Goal: Information Seeking & Learning: Learn about a topic

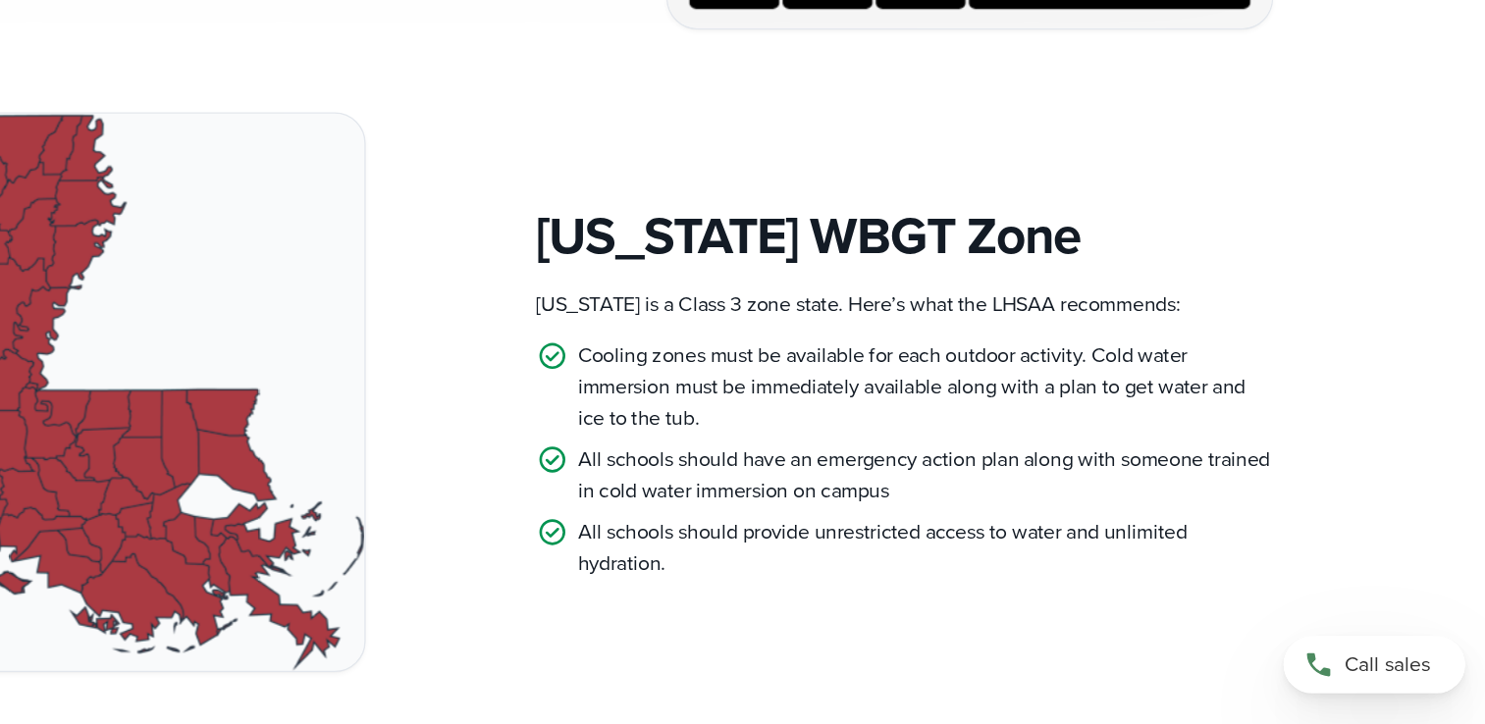
scroll to position [895, 0]
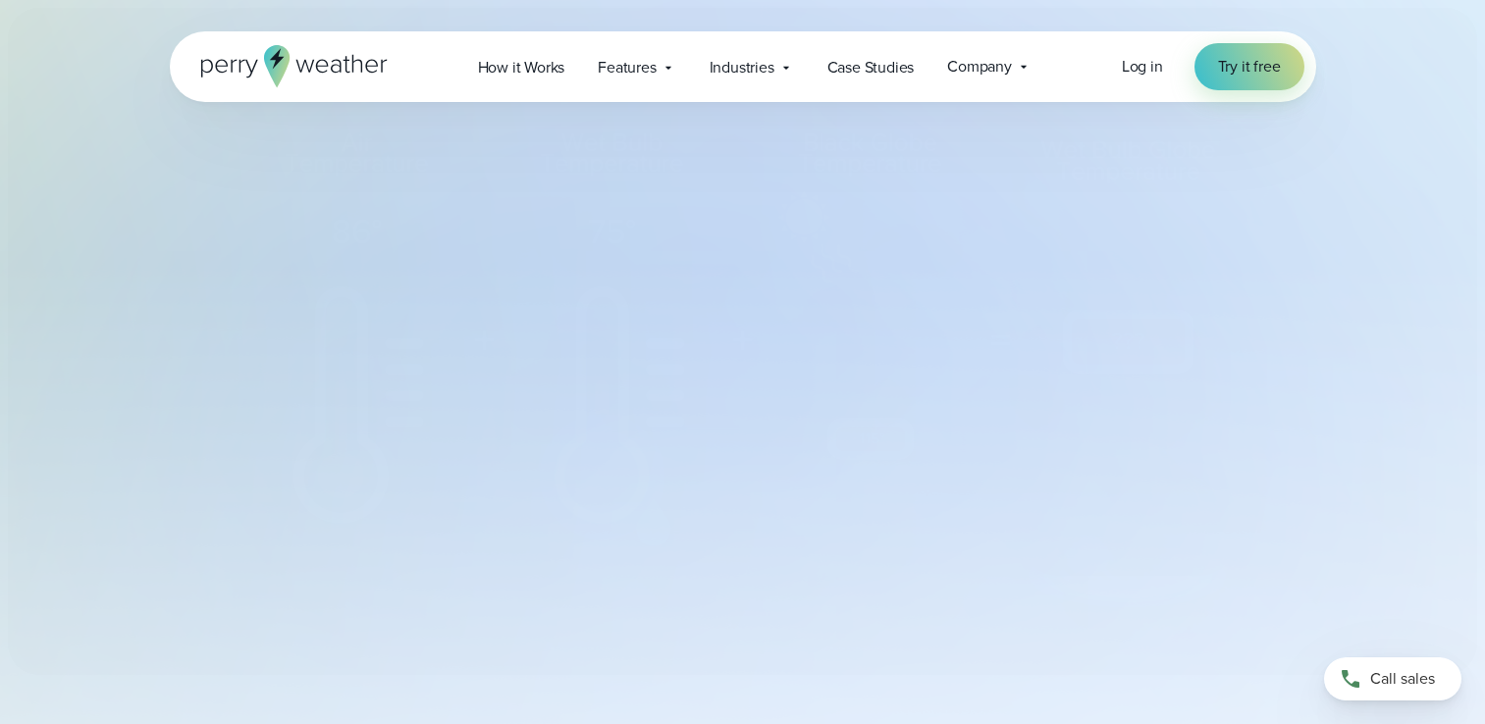
select select "***"
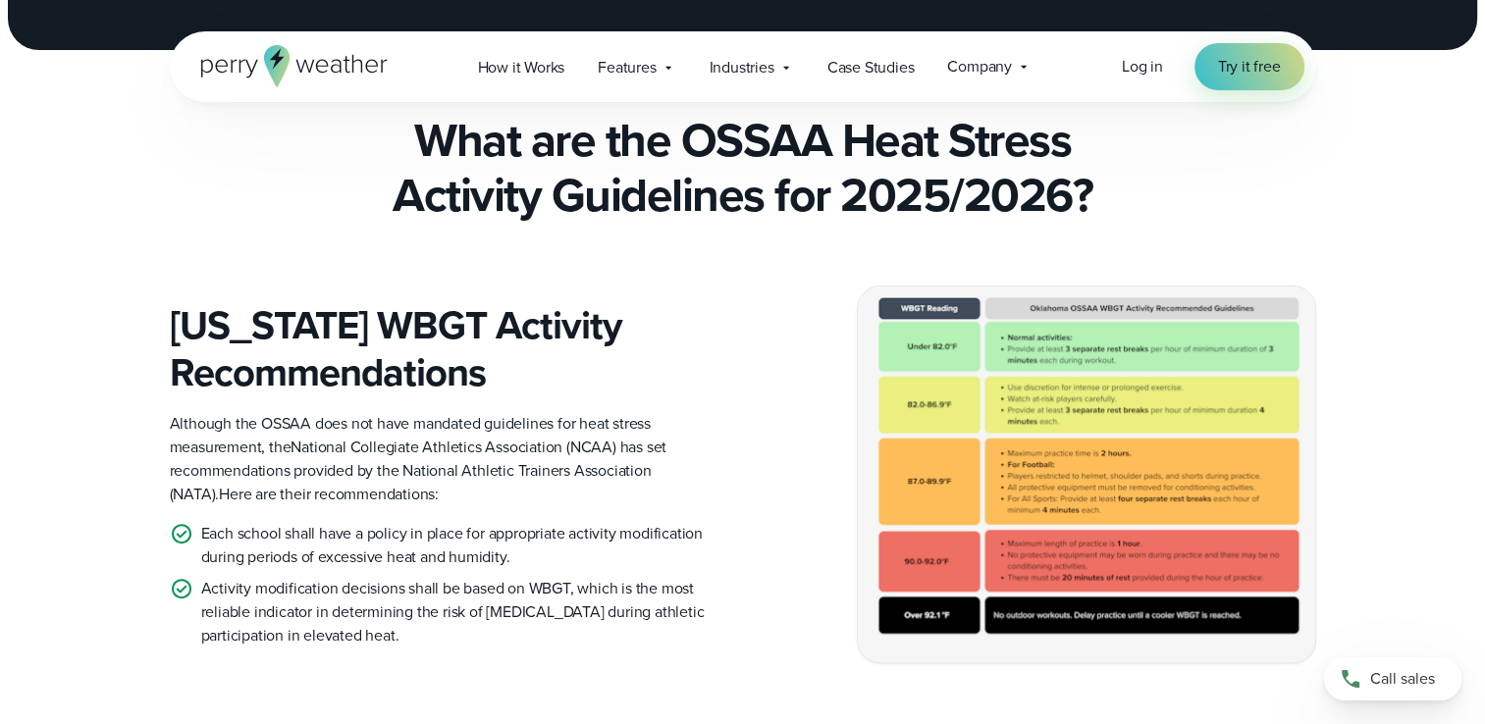
scroll to position [420, 0]
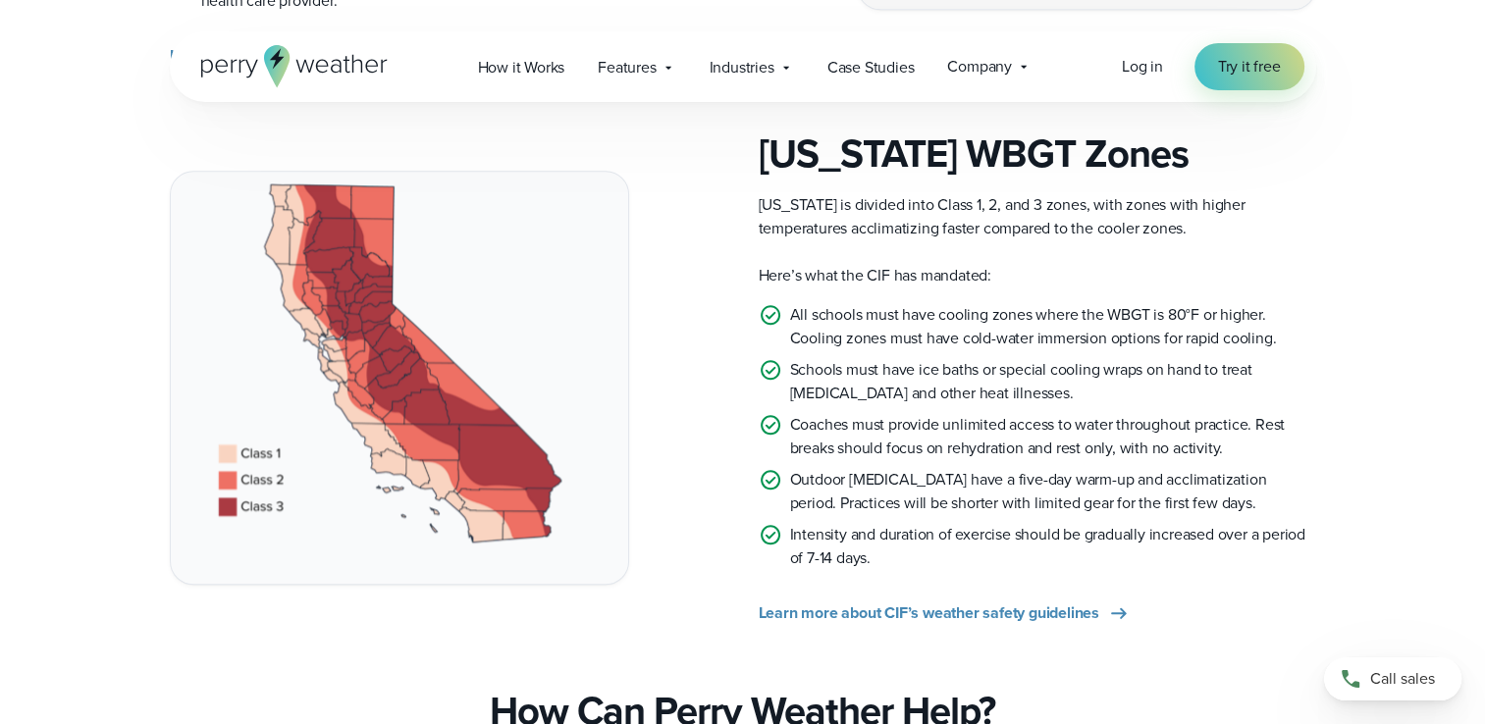
scroll to position [1872, 0]
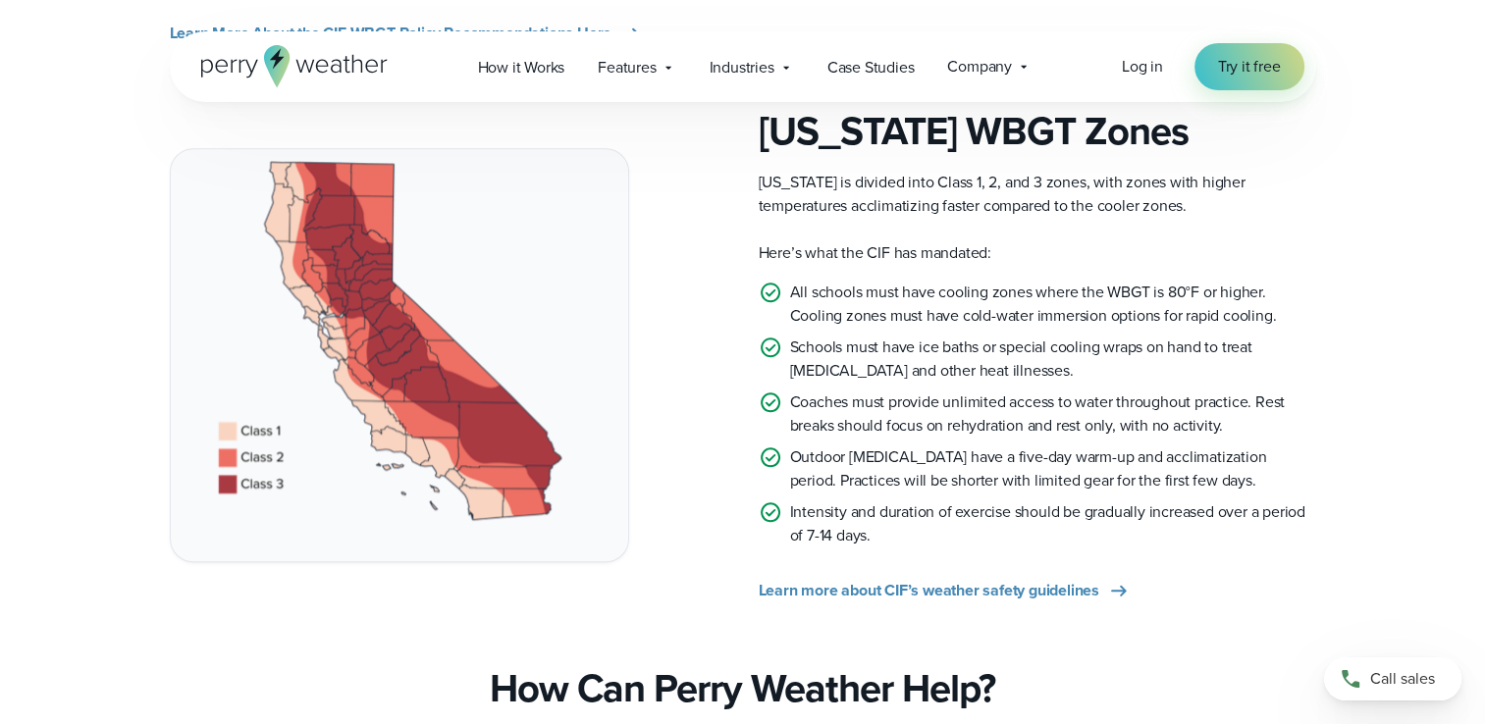
click at [538, 449] on img at bounding box center [399, 354] width 457 height 411
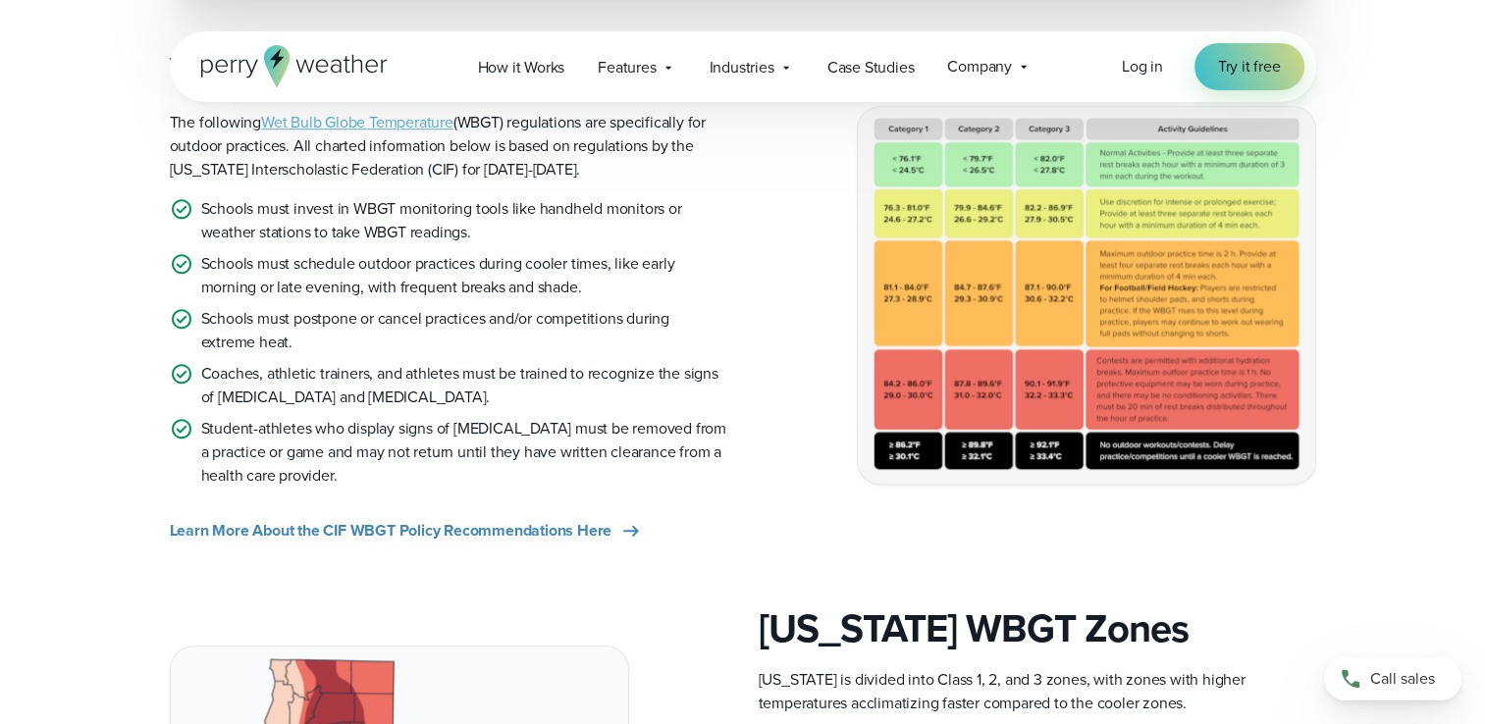
scroll to position [1373, 0]
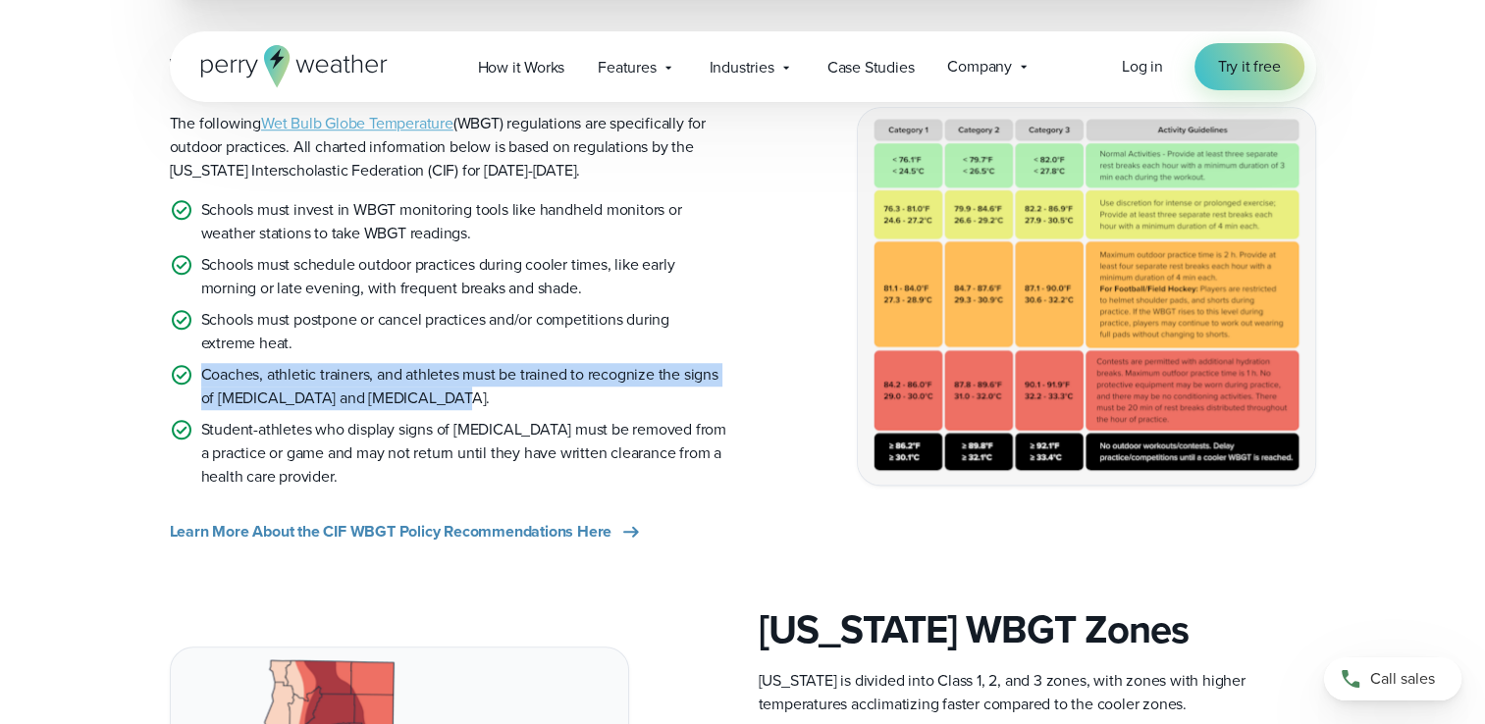
drag, startPoint x: 430, startPoint y: 400, endPoint x: 195, endPoint y: 369, distance: 236.7
click at [195, 369] on li "Coaches, athletic trainers, and athletes must be trained to recognize the signs…" at bounding box center [449, 386] width 558 height 47
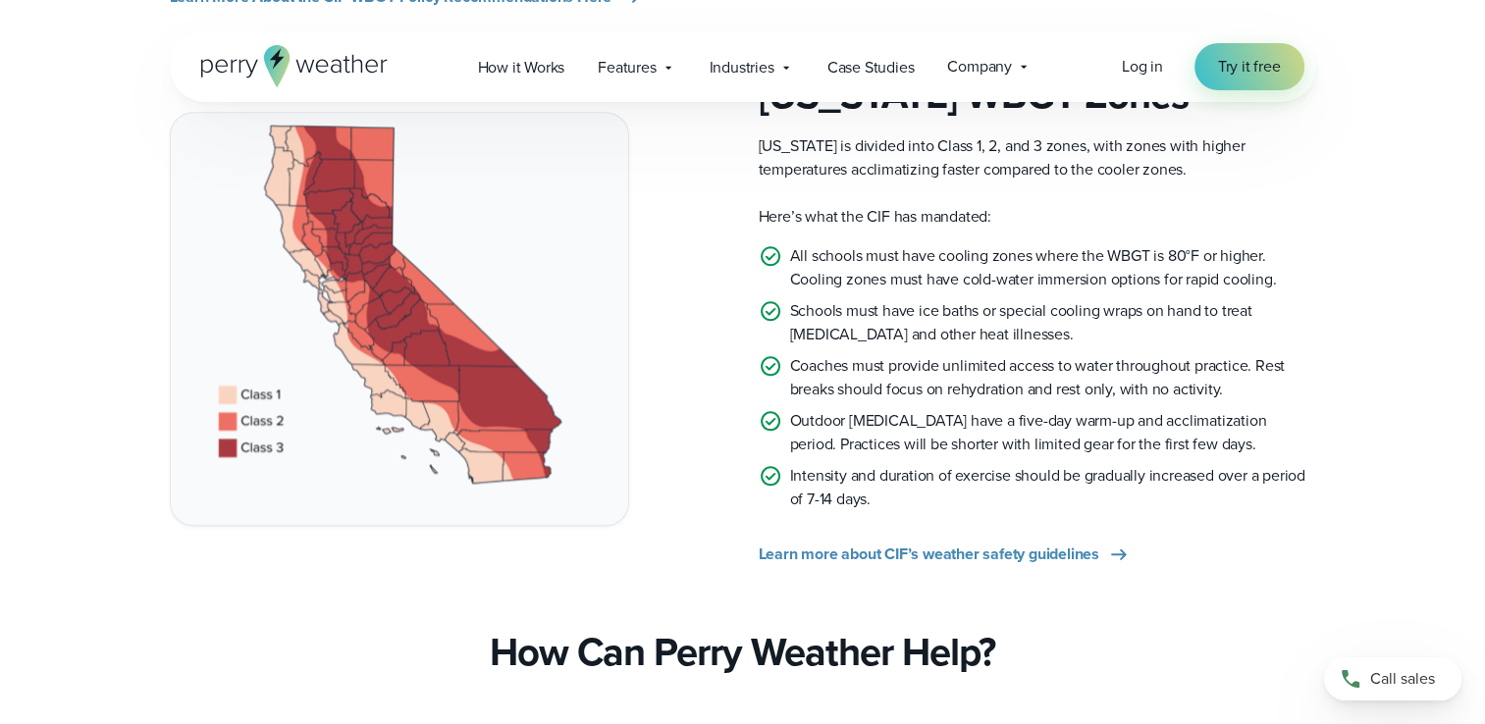
scroll to position [1938, 0]
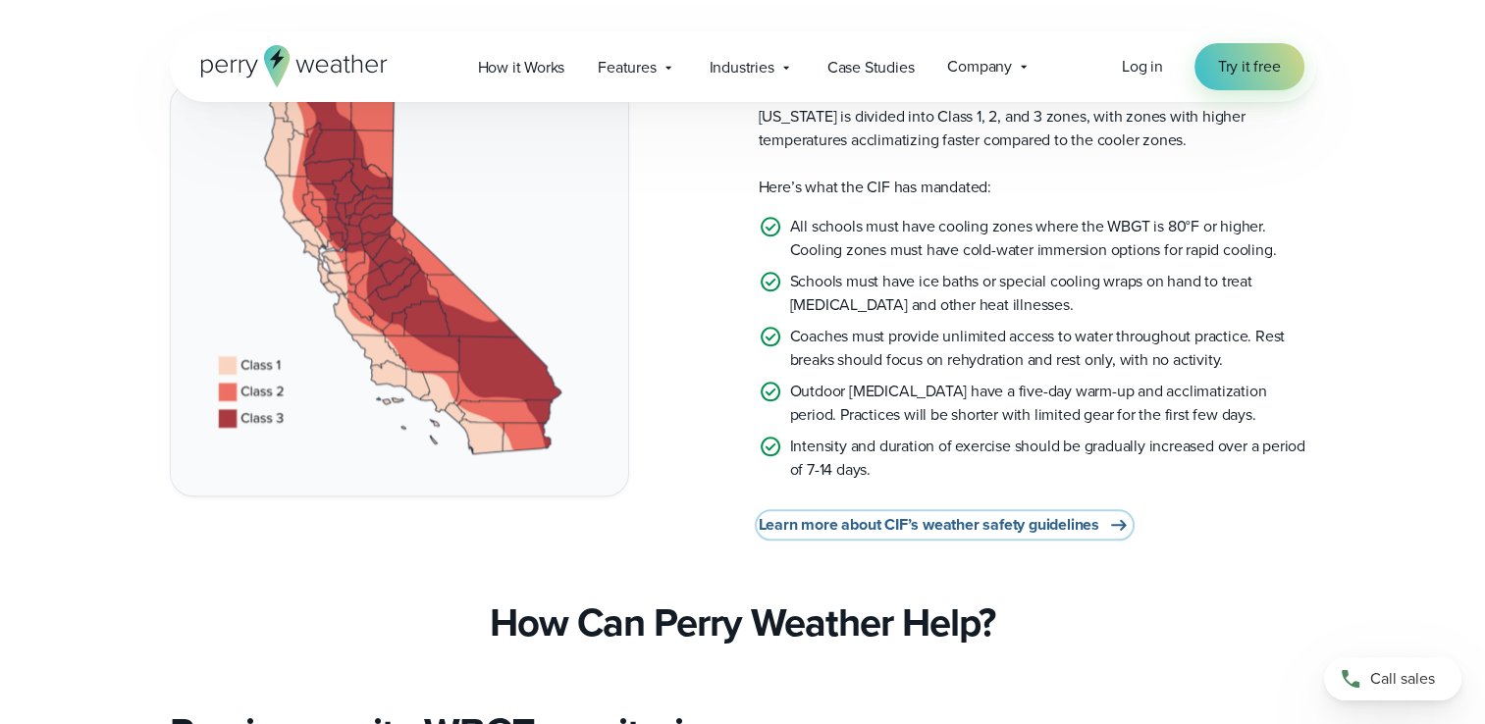
click at [1107, 525] on link "Learn more about CIF’s weather safety guidelines" at bounding box center [945, 525] width 372 height 24
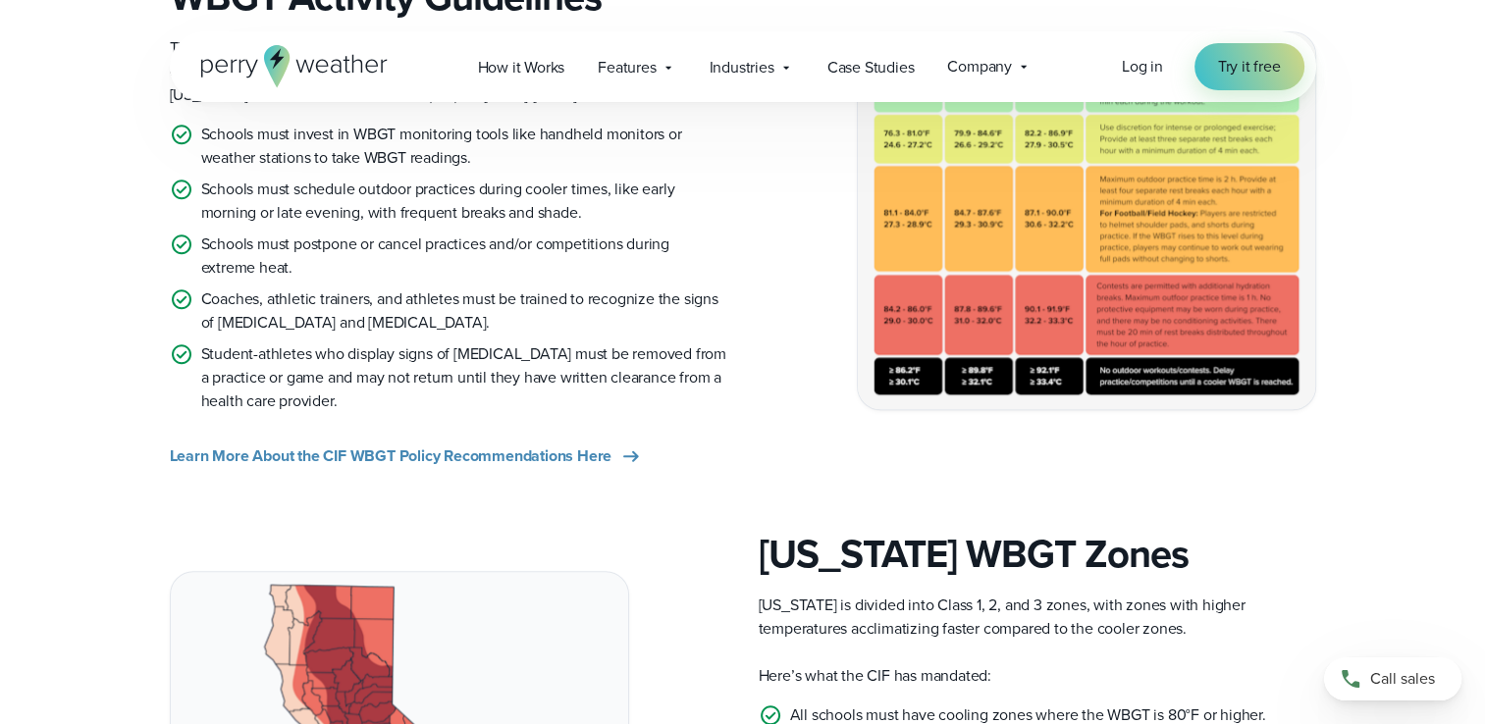
scroll to position [1448, 0]
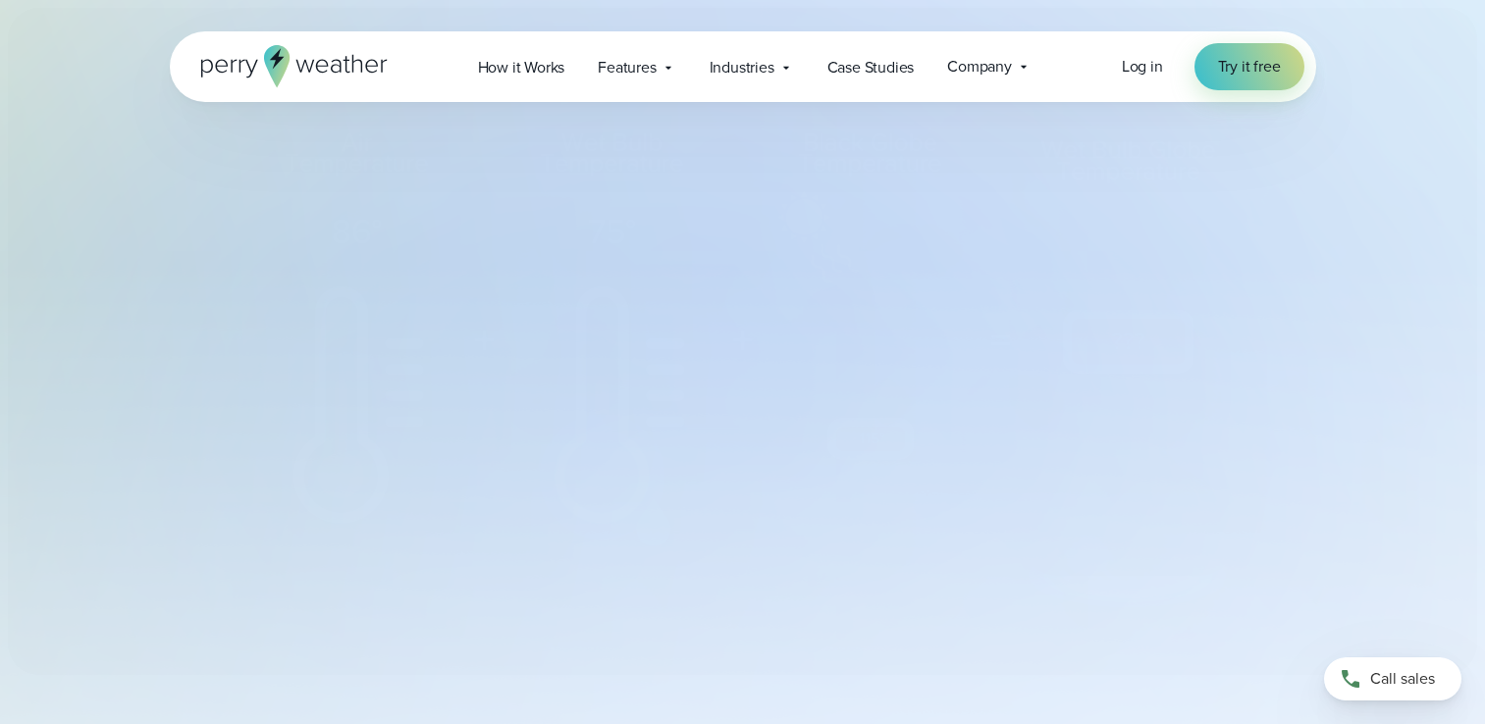
select select "***"
